Goal: Information Seeking & Learning: Learn about a topic

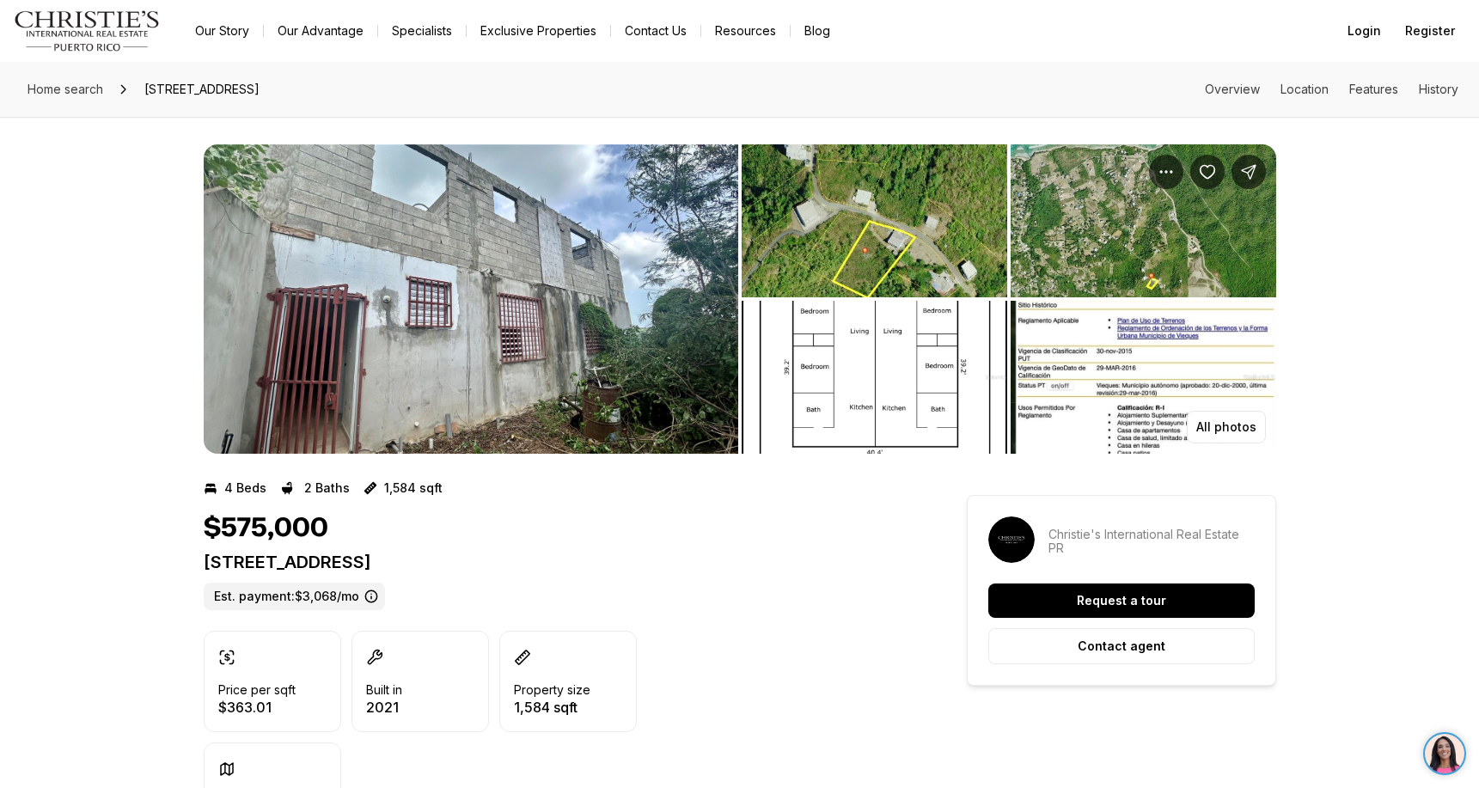
click at [491, 273] on img "View image gallery" at bounding box center [471, 298] width 534 height 309
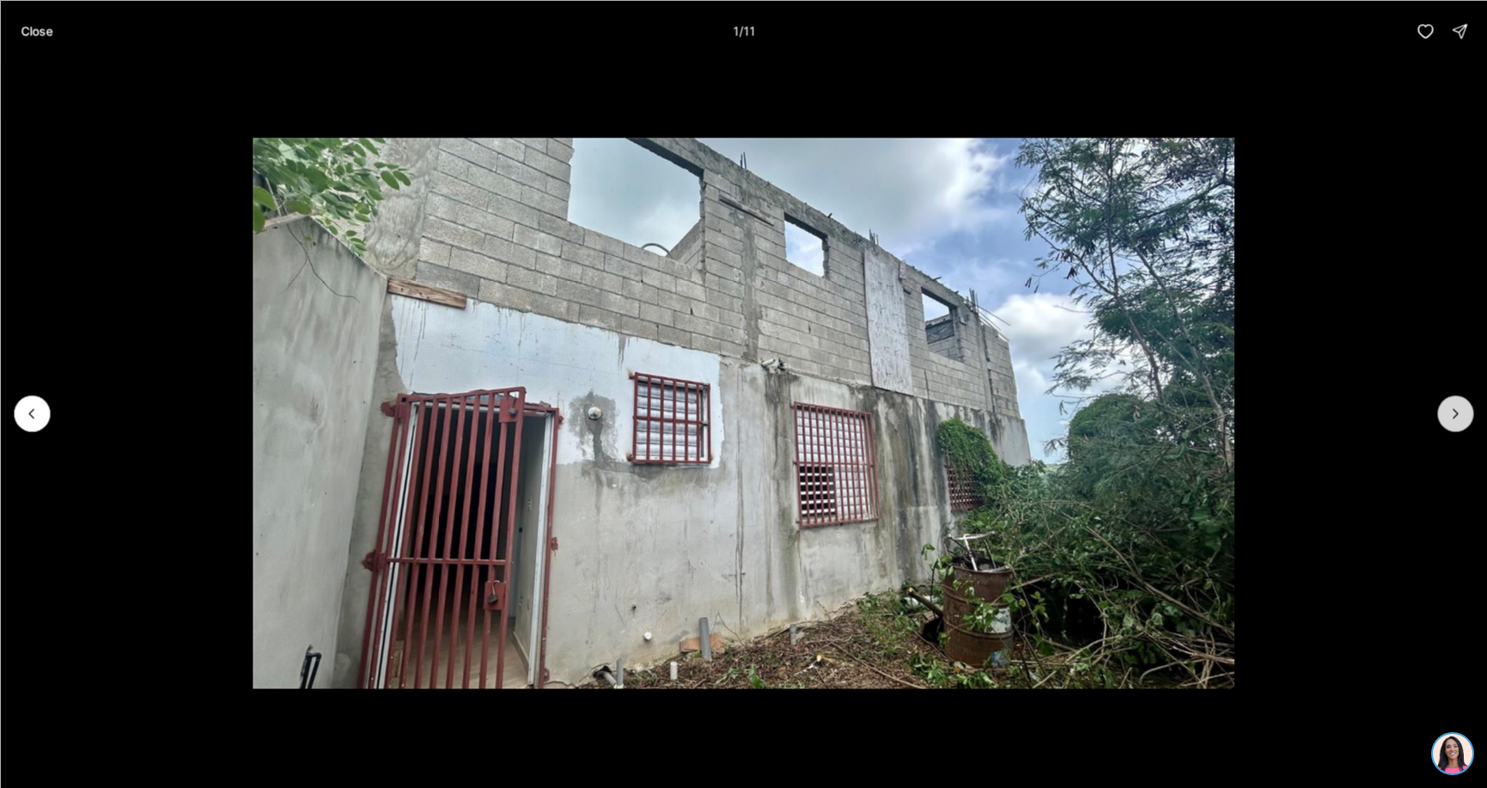
click at [1461, 418] on icon "Next slide" at bounding box center [1455, 413] width 17 height 17
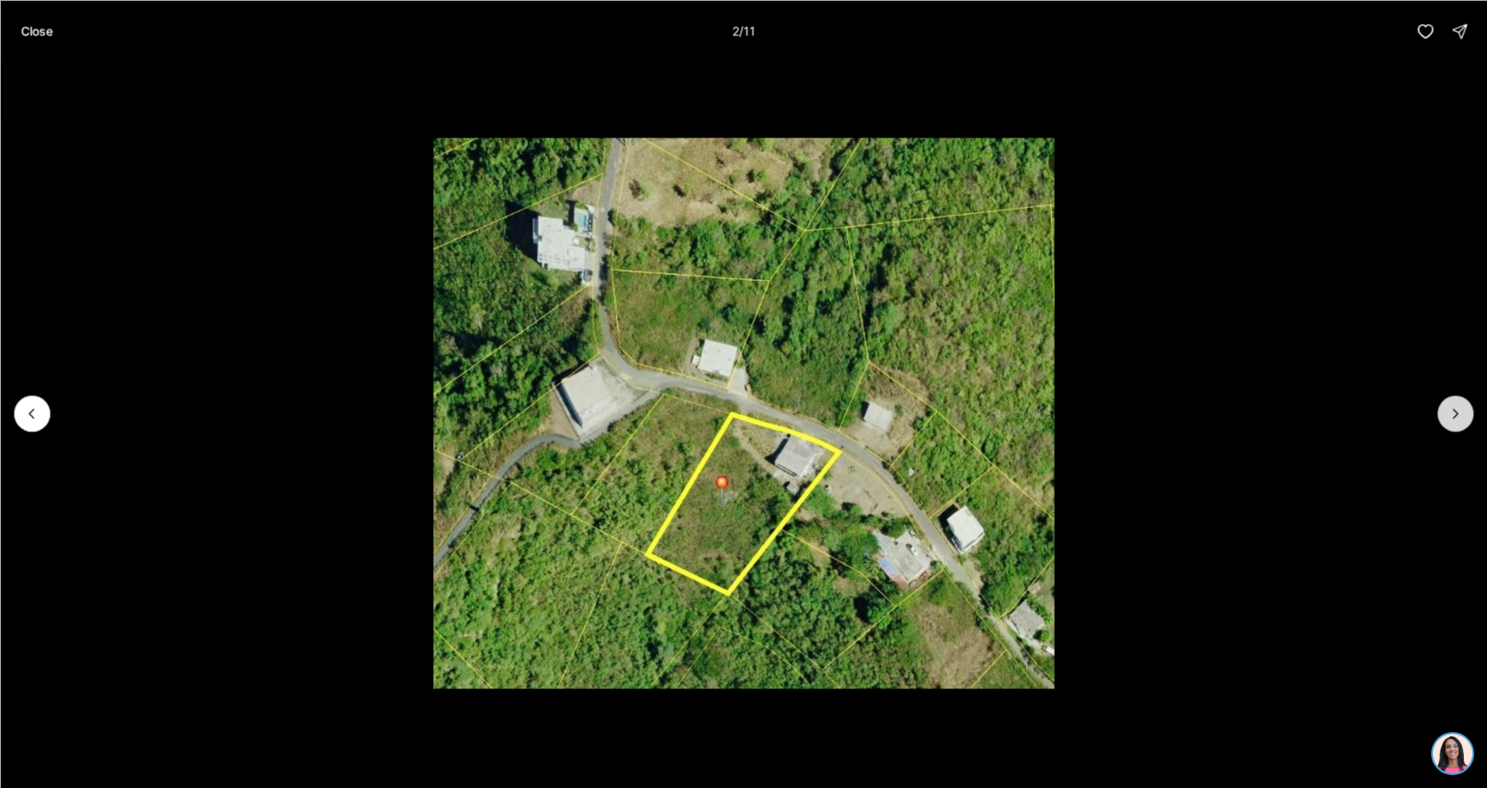
click at [1461, 418] on icon "Next slide" at bounding box center [1455, 413] width 17 height 17
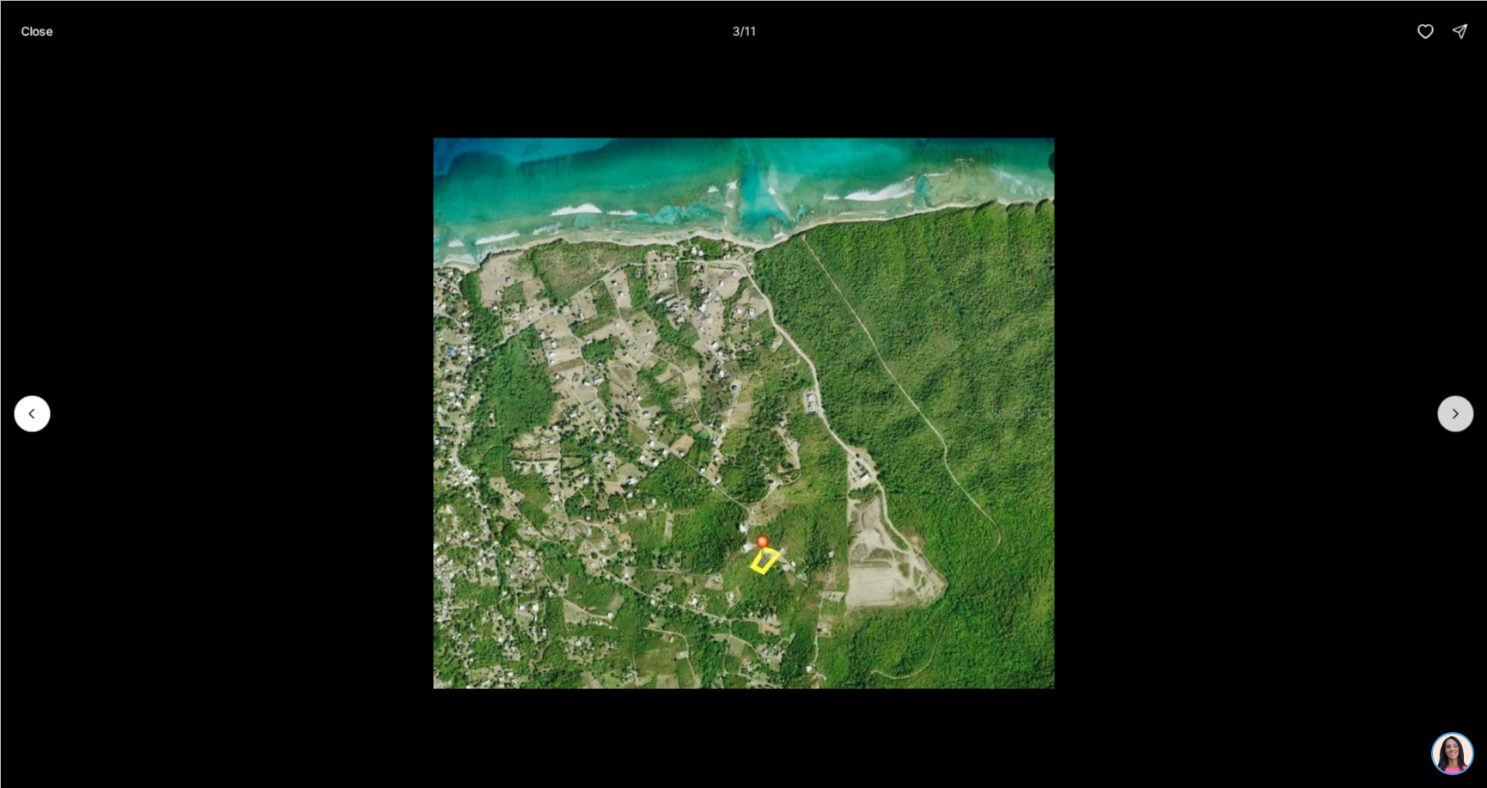
click at [1456, 419] on icon "Next slide" at bounding box center [1455, 413] width 17 height 17
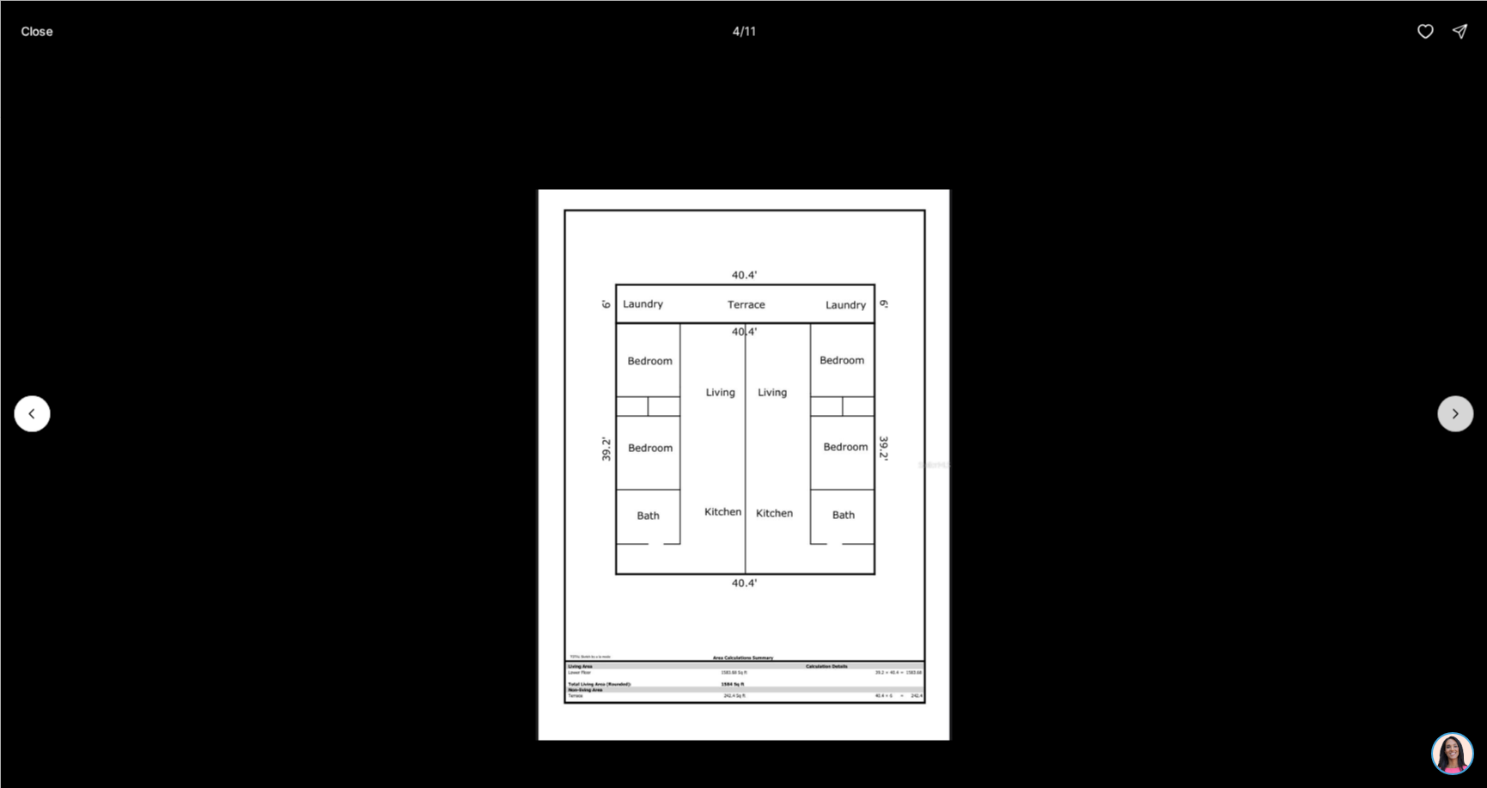
click at [1459, 411] on icon "Next slide" at bounding box center [1455, 413] width 17 height 17
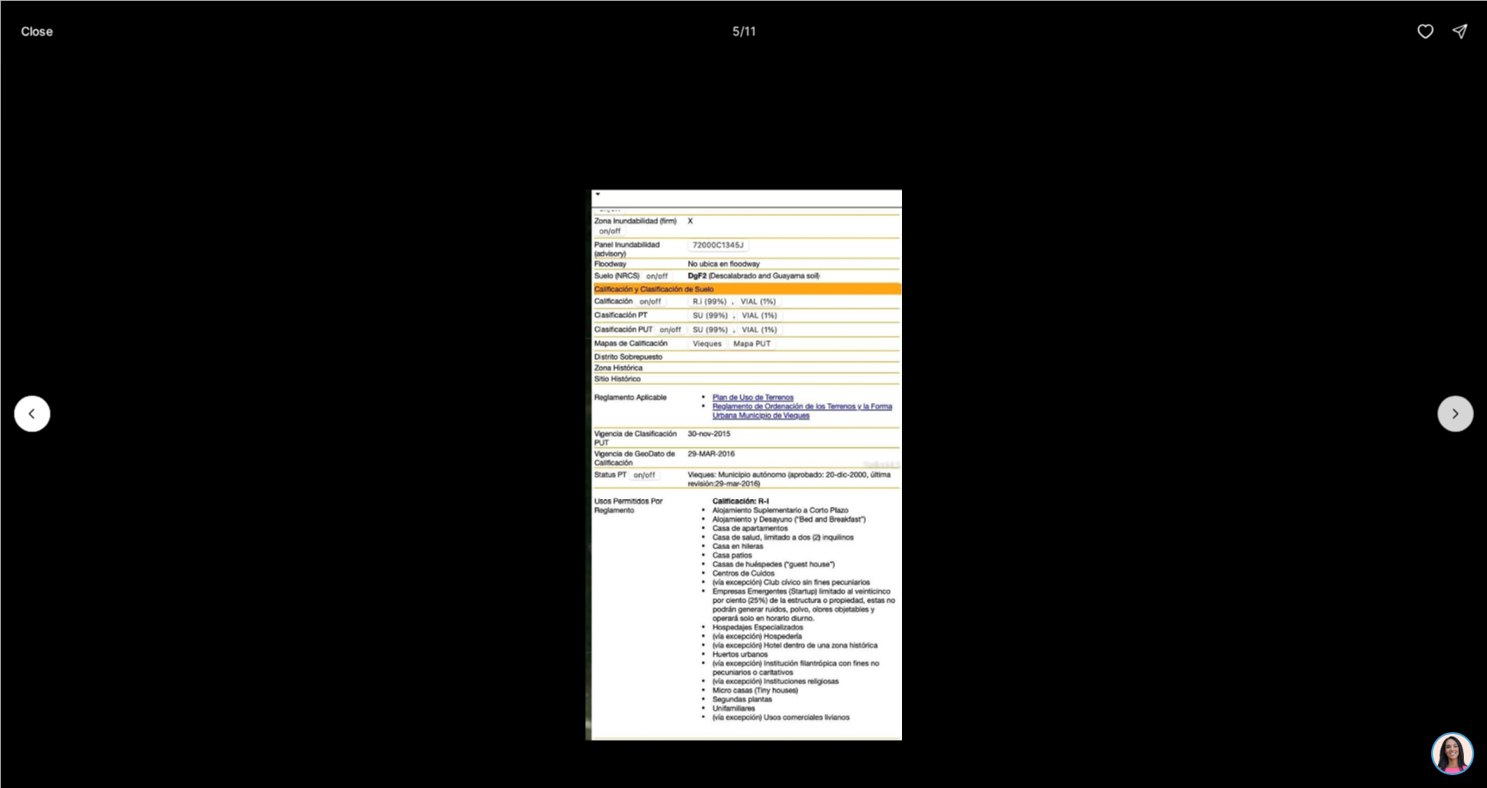
click at [1458, 411] on icon "Next slide" at bounding box center [1455, 413] width 17 height 17
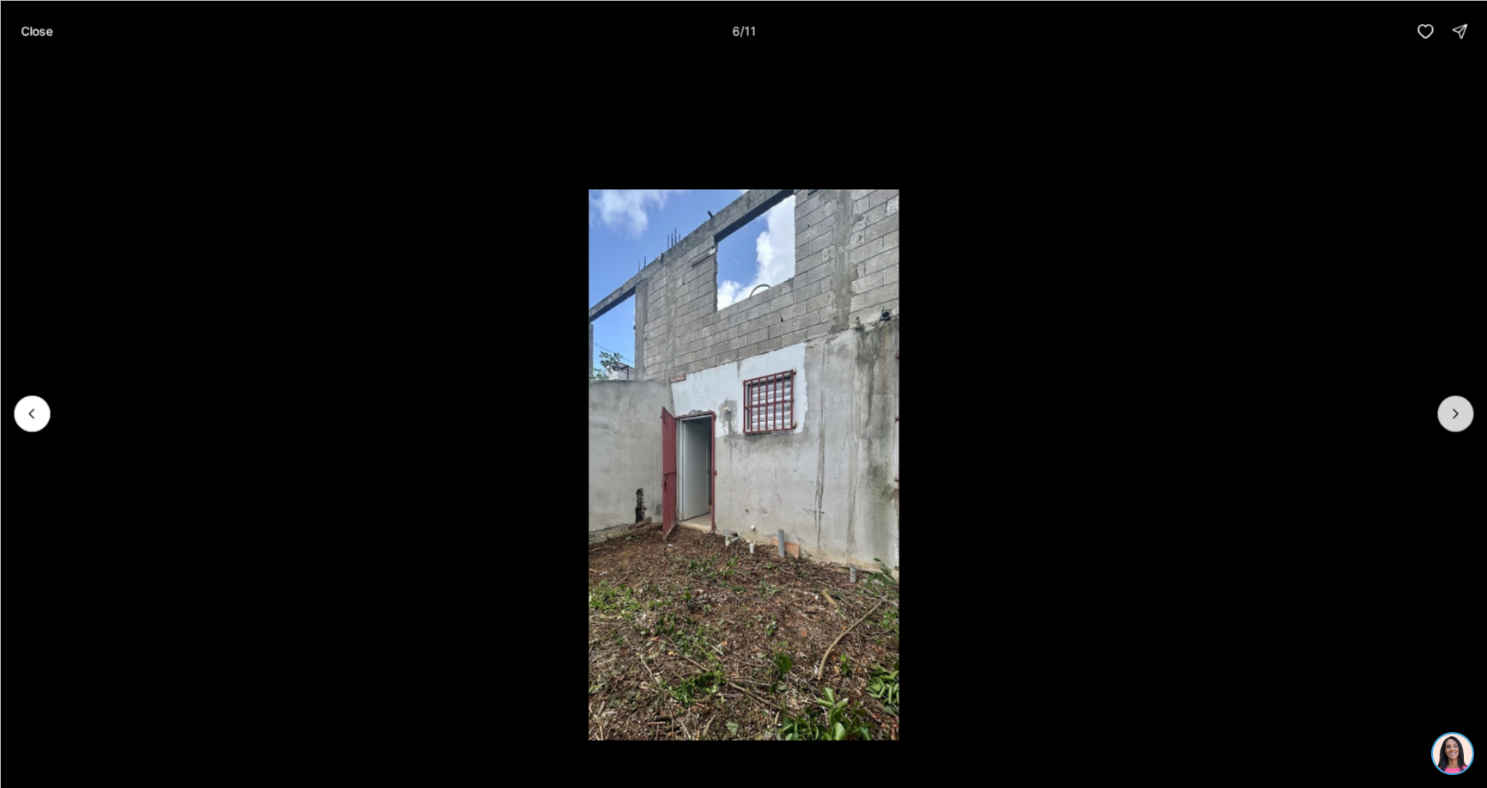
click at [1457, 414] on icon "Next slide" at bounding box center [1455, 413] width 17 height 17
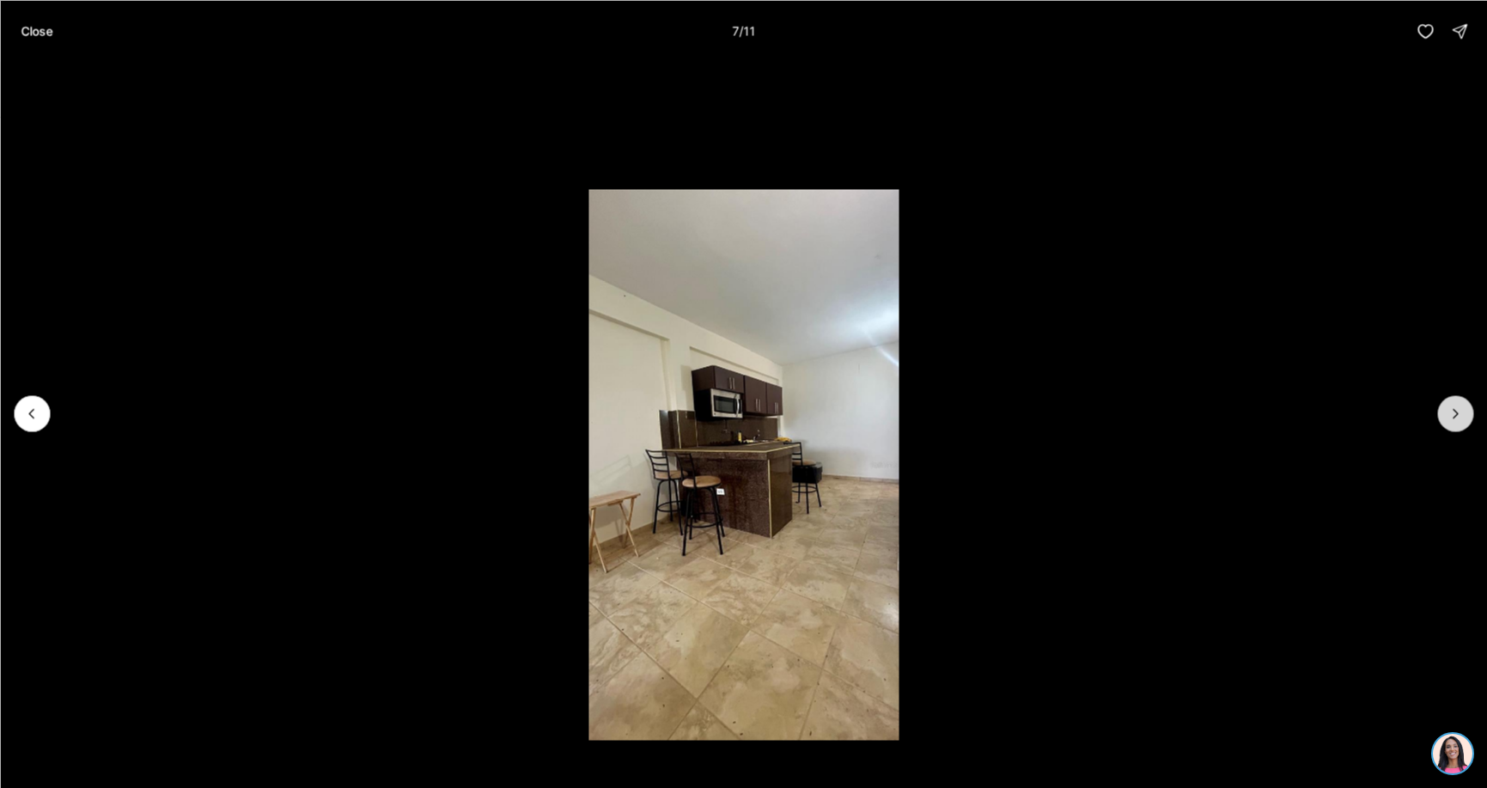
click at [1457, 416] on icon "Next slide" at bounding box center [1455, 413] width 17 height 17
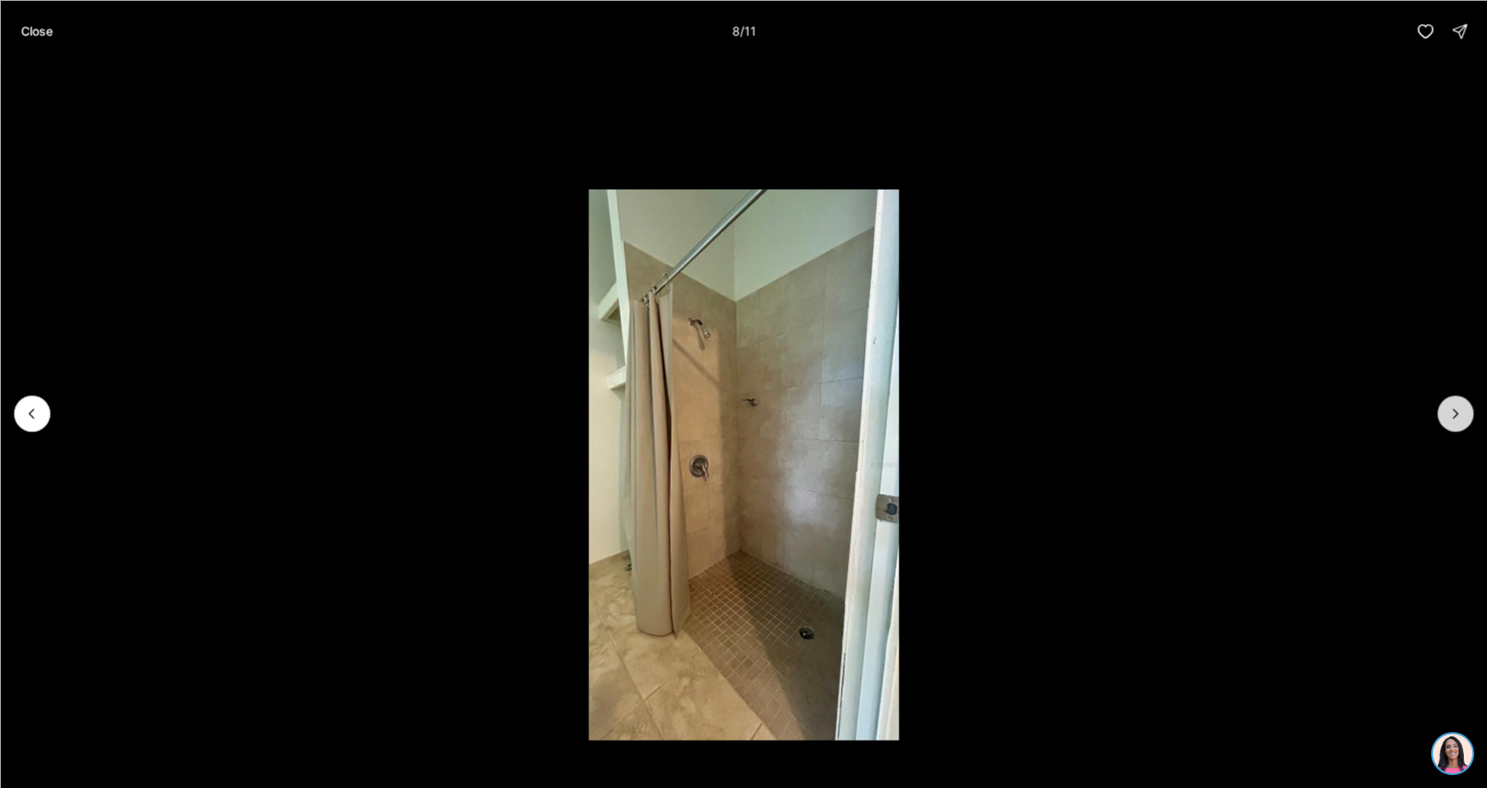
click at [1457, 416] on icon "Next slide" at bounding box center [1455, 413] width 17 height 17
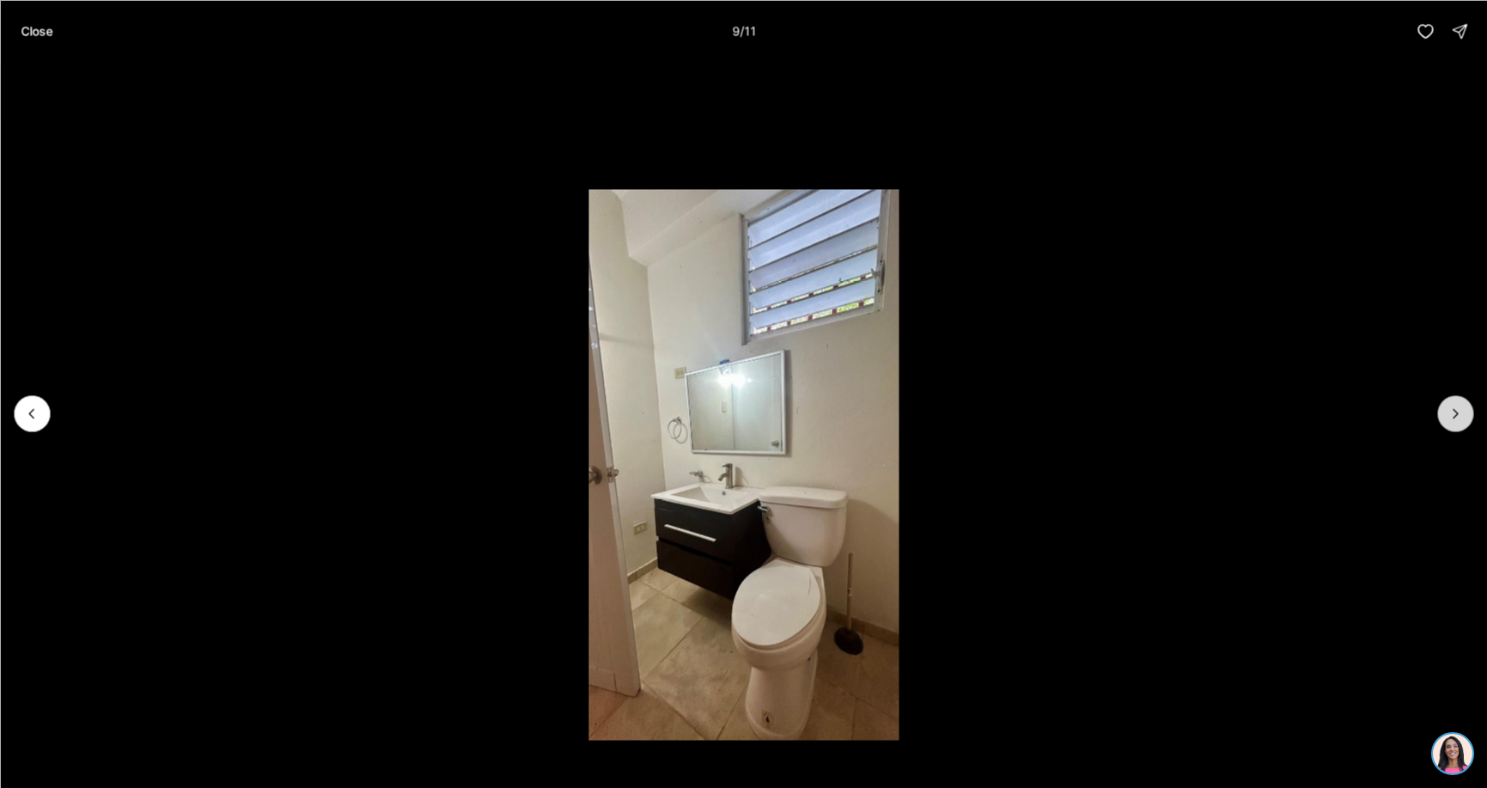
click at [1457, 416] on icon "Next slide" at bounding box center [1455, 413] width 17 height 17
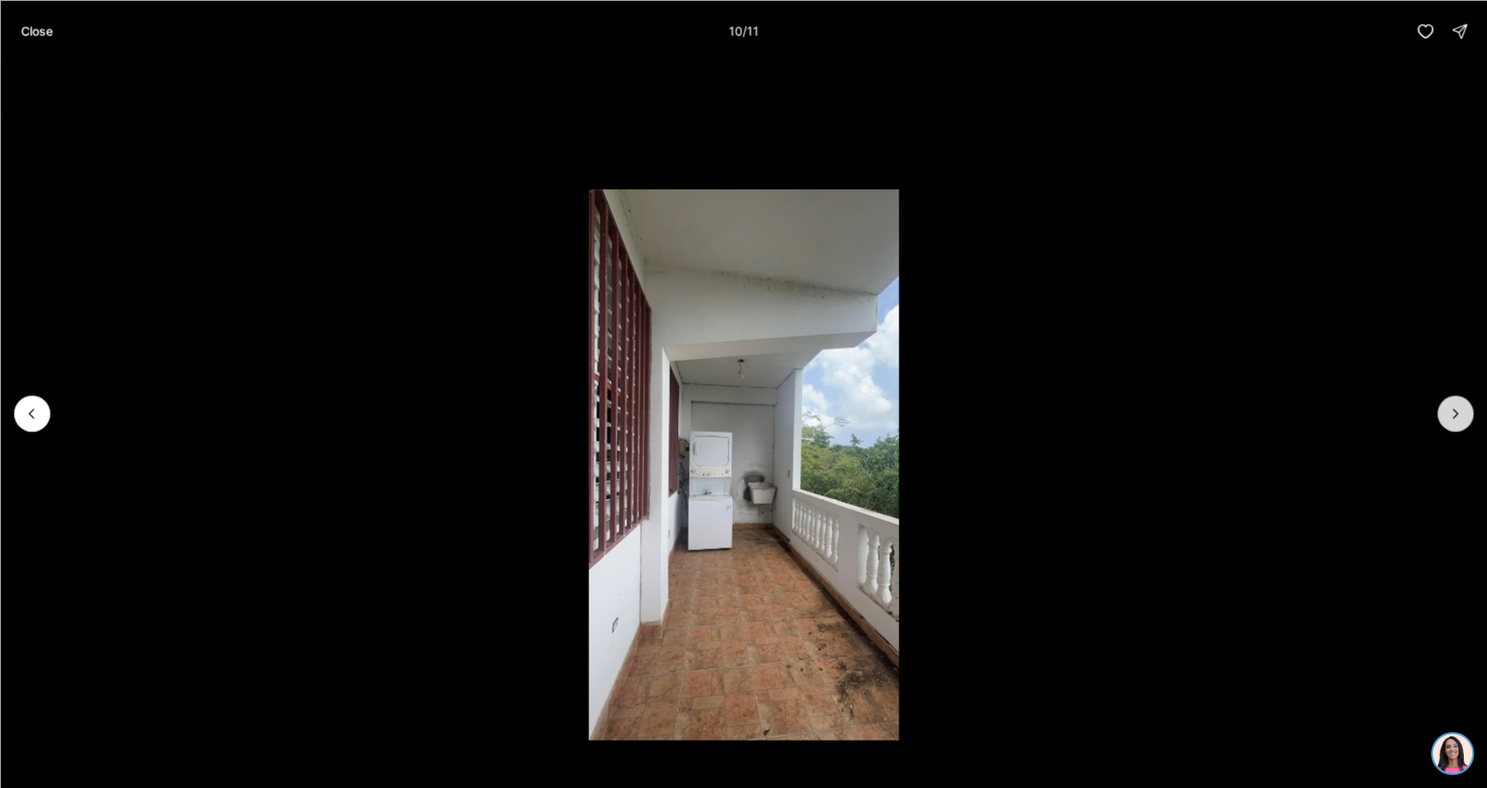
click at [1457, 416] on icon "Next slide" at bounding box center [1455, 413] width 17 height 17
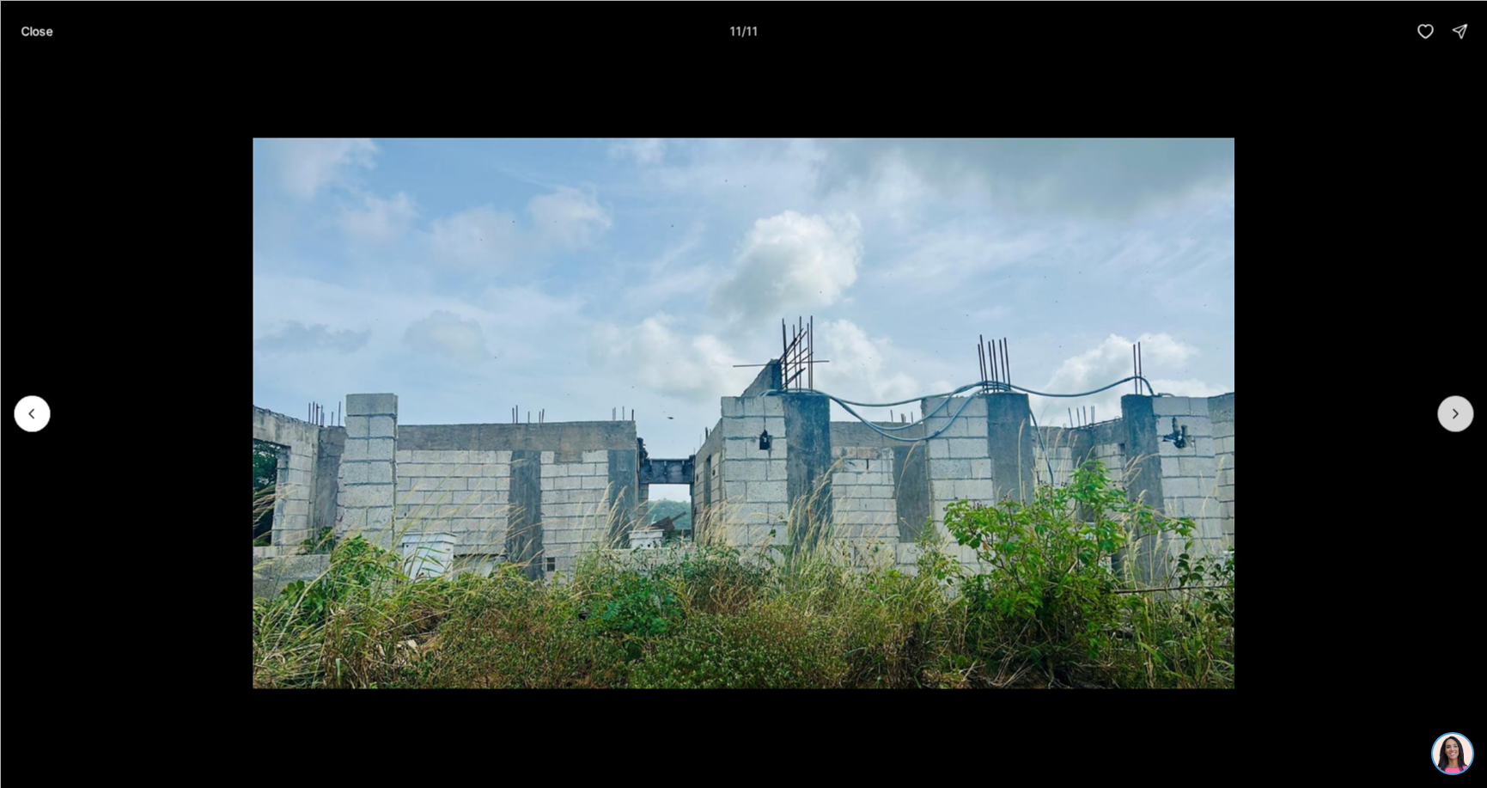
click at [1457, 416] on div at bounding box center [1456, 413] width 36 height 36
click at [39, 28] on p "Close" at bounding box center [37, 31] width 32 height 14
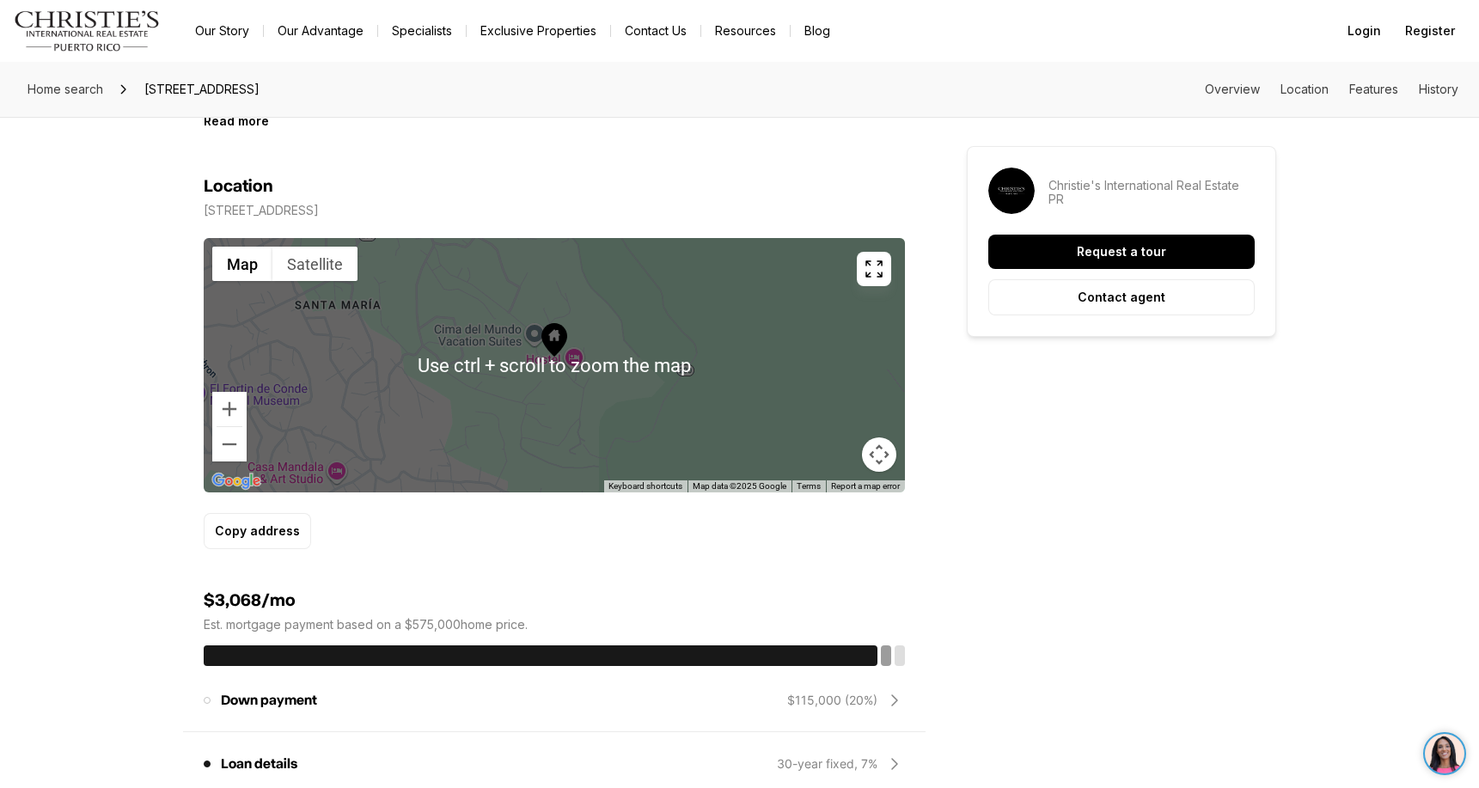
scroll to position [945, 0]
